Goal: Information Seeking & Learning: Learn about a topic

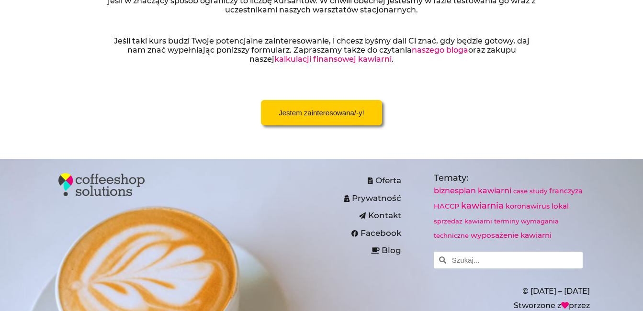
scroll to position [504, 0]
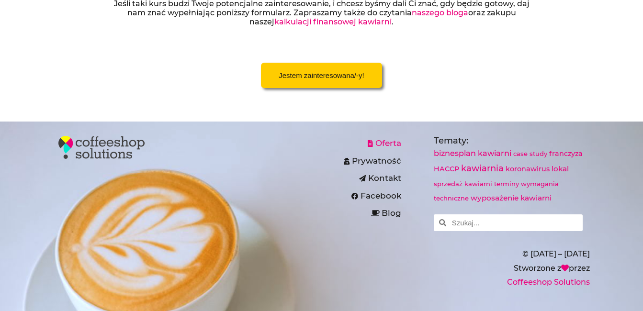
click at [396, 136] on span "Oferta" at bounding box center [387, 143] width 28 height 15
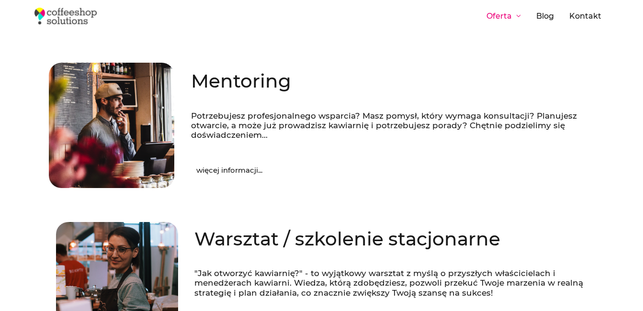
click at [231, 170] on span "więcej informacji..." at bounding box center [229, 170] width 66 height 7
